Goal: Task Accomplishment & Management: Manage account settings

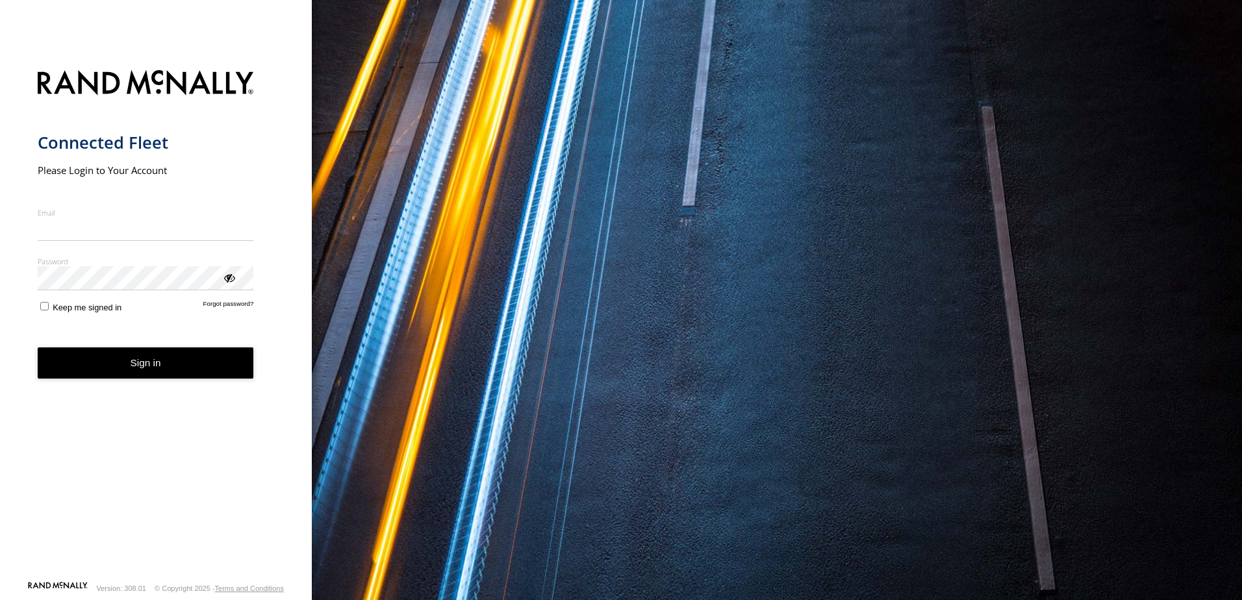
type input "**********"
click at [173, 379] on button "Sign in" at bounding box center [146, 363] width 216 height 32
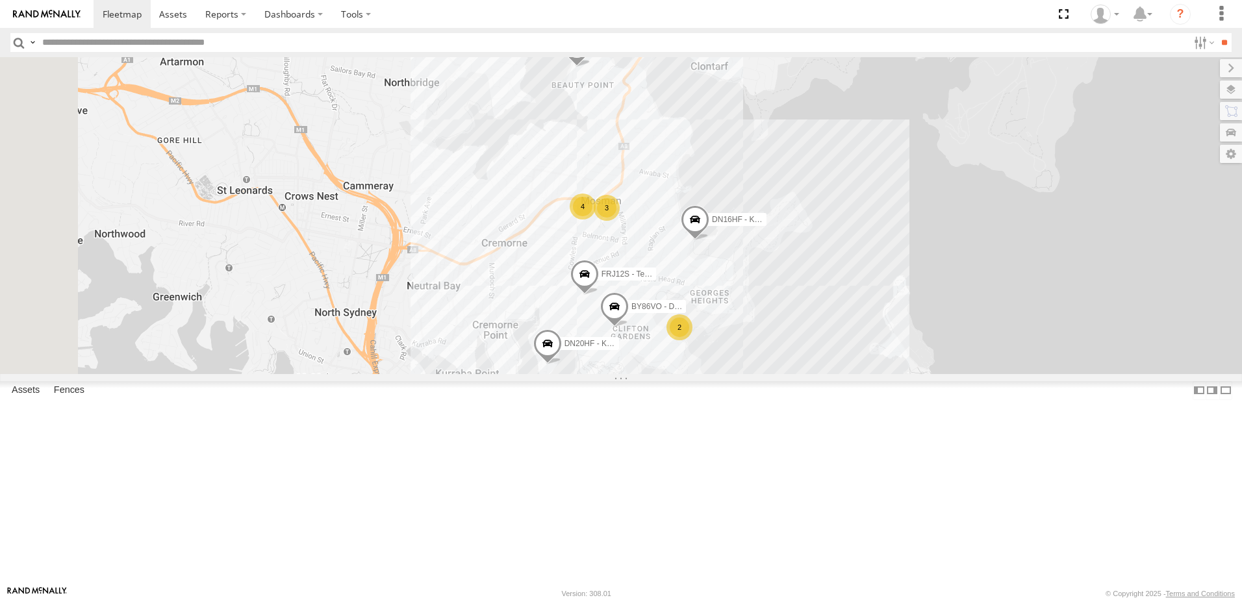
scroll to position [5, 0]
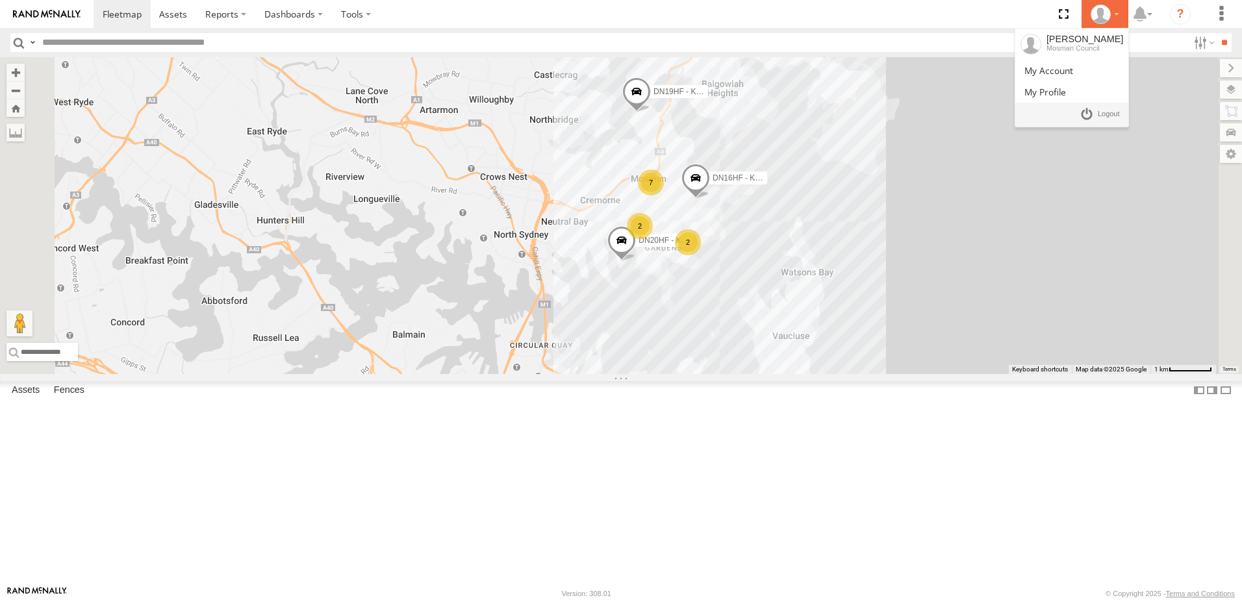
click at [1120, 16] on div at bounding box center [1105, 14] width 38 height 19
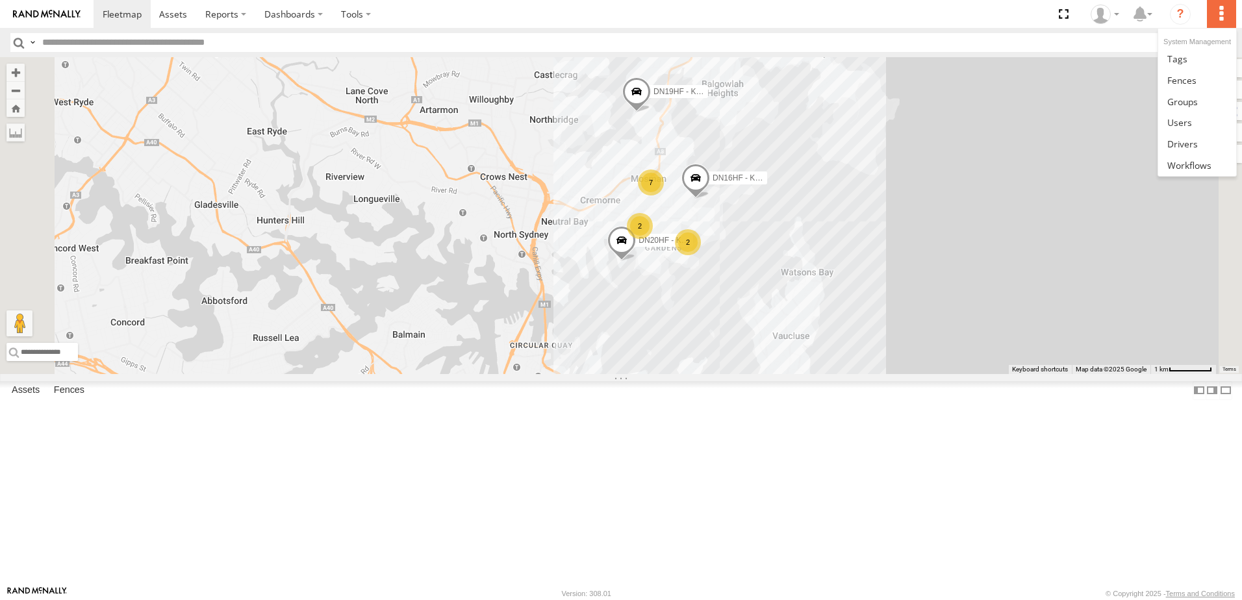
click at [1231, 16] on label at bounding box center [1221, 14] width 29 height 28
click at [1187, 118] on span at bounding box center [1179, 122] width 25 height 12
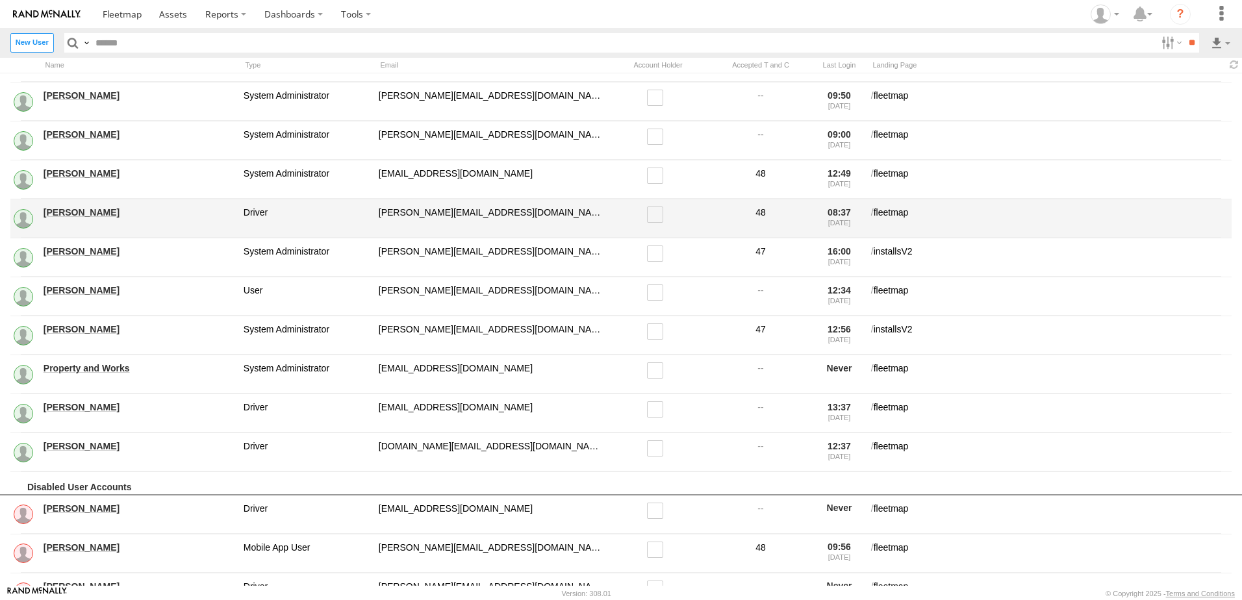
scroll to position [260, 0]
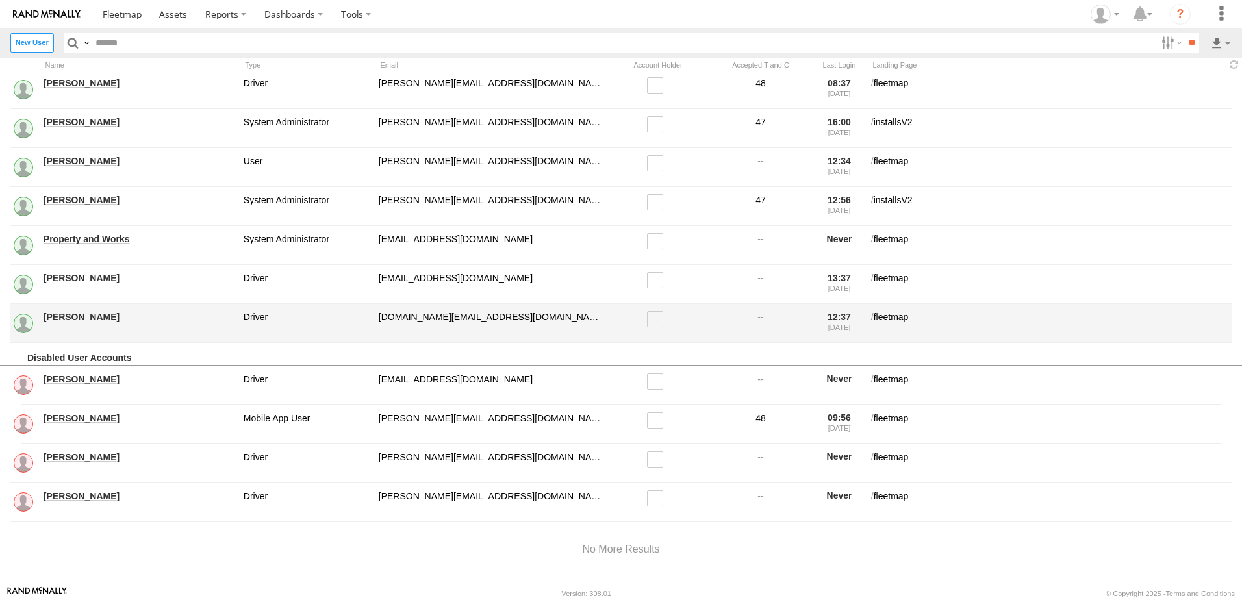
drag, startPoint x: 75, startPoint y: 314, endPoint x: 60, endPoint y: 316, distance: 15.2
click at [61, 316] on link "Will Hughes" at bounding box center [139, 317] width 191 height 12
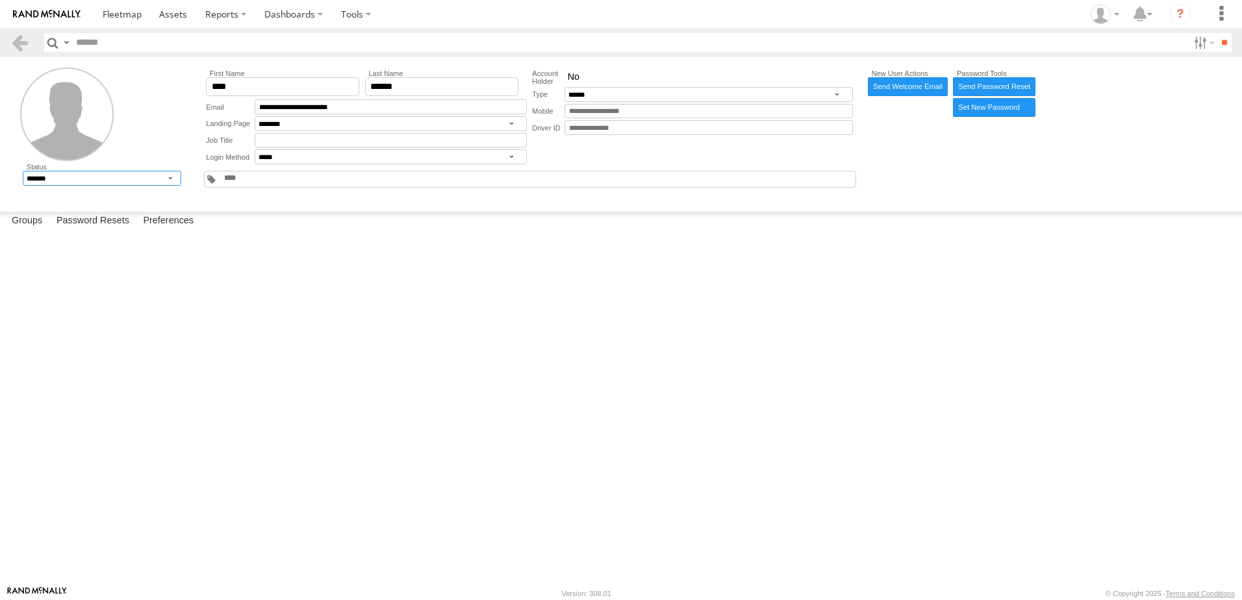
click at [168, 178] on select "******* ******** ******" at bounding box center [102, 178] width 158 height 15
select select "*"
click at [23, 171] on select "******* ******** ******" at bounding box center [102, 178] width 158 height 15
click at [1218, 17] on label at bounding box center [1221, 14] width 29 height 28
click at [1195, 120] on link at bounding box center [1196, 122] width 77 height 21
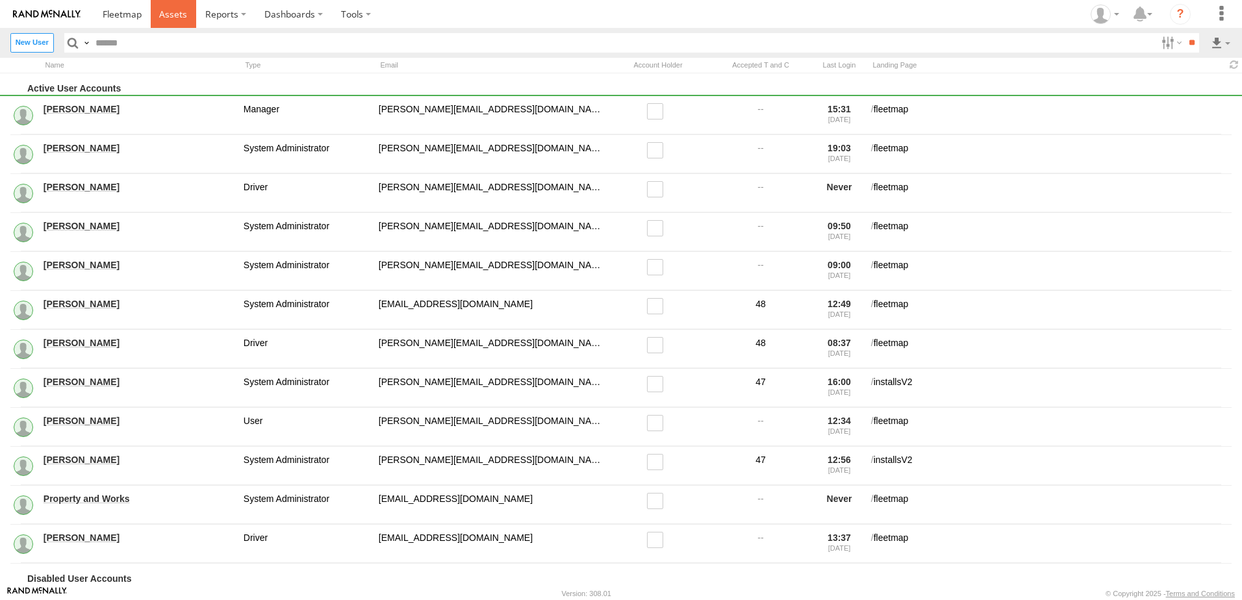
click at [168, 12] on span at bounding box center [173, 14] width 28 height 12
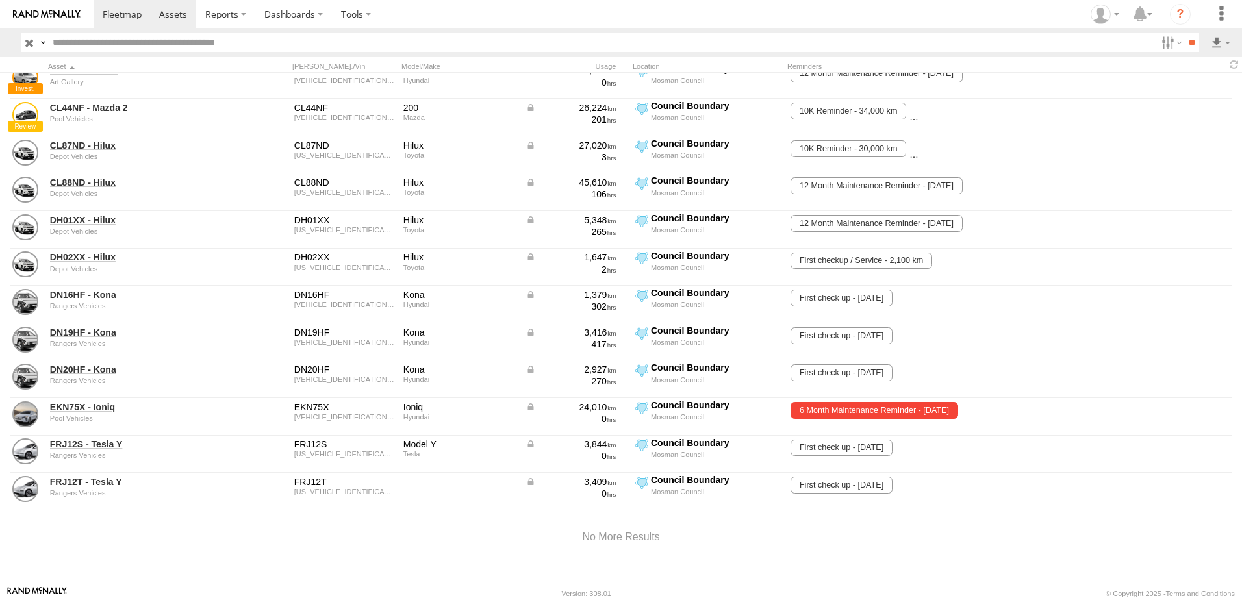
scroll to position [90, 0]
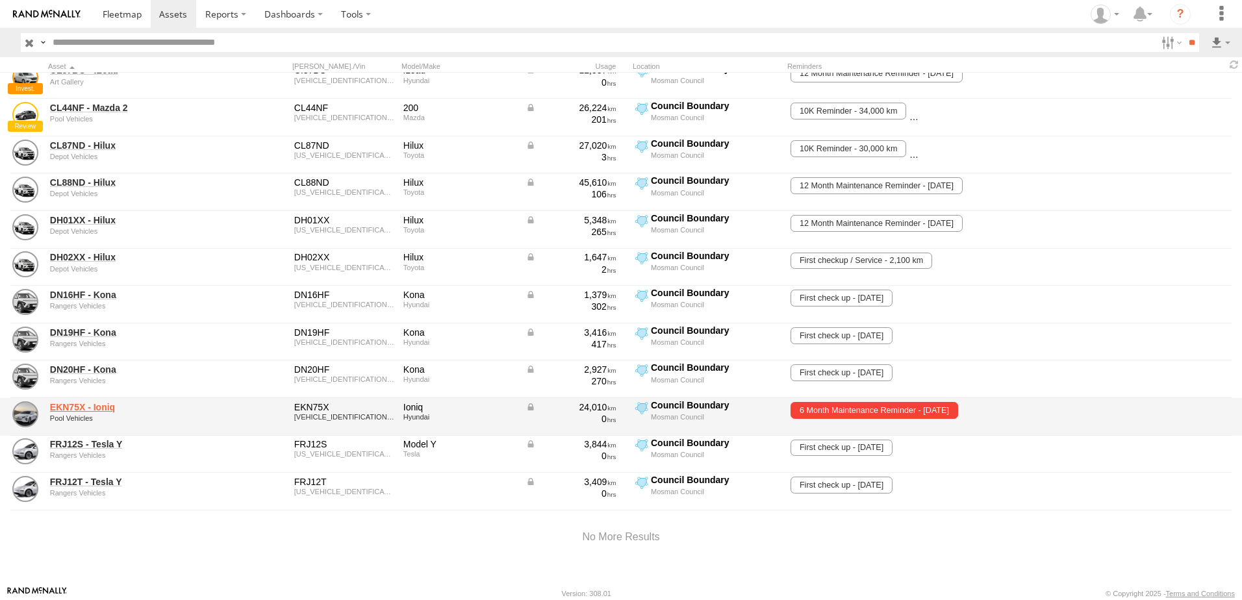
click at [82, 399] on div "EKN75X - Ioniq Pool Vehicles" at bounding box center [139, 416] width 182 height 35
click at [82, 401] on link "EKN75X - Ioniq" at bounding box center [139, 407] width 178 height 12
